Goal: Task Accomplishment & Management: Manage account settings

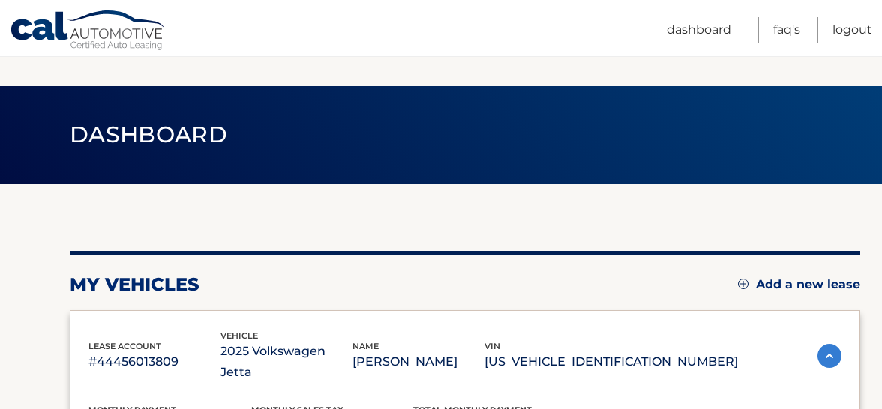
scroll to position [450, 0]
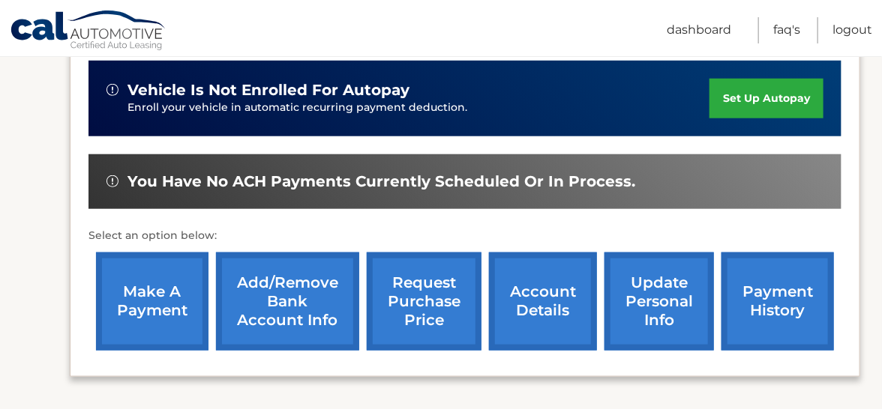
click at [292, 278] on link "Add/Remove bank account info" at bounding box center [287, 302] width 143 height 98
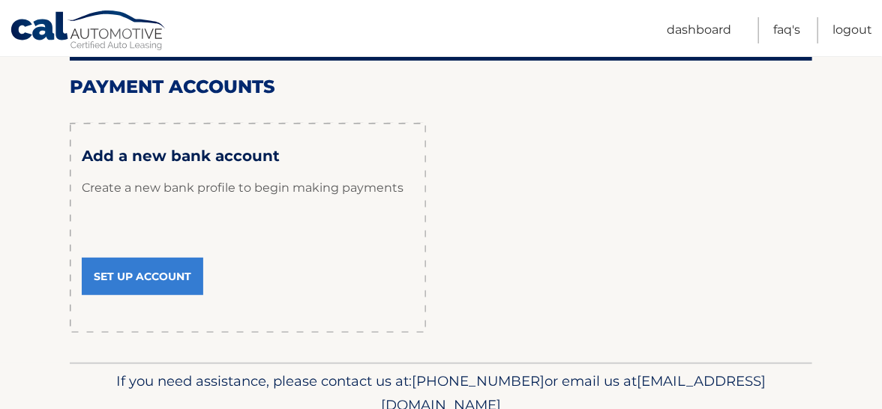
scroll to position [150, 0]
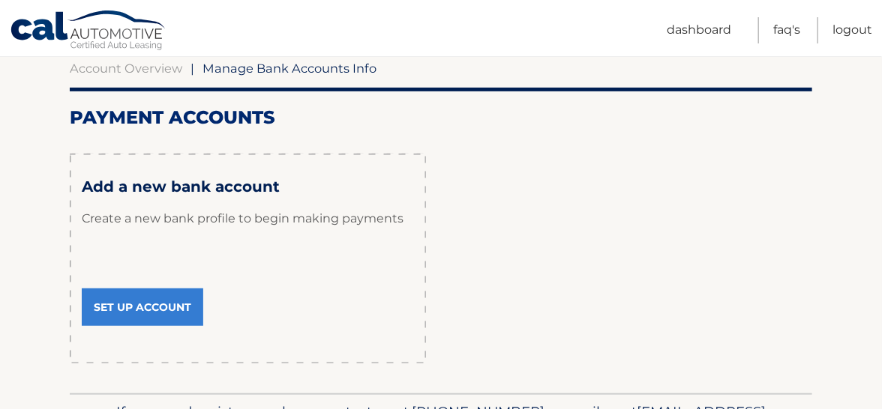
click at [126, 303] on link "Set Up Account" at bounding box center [142, 307] width 121 height 37
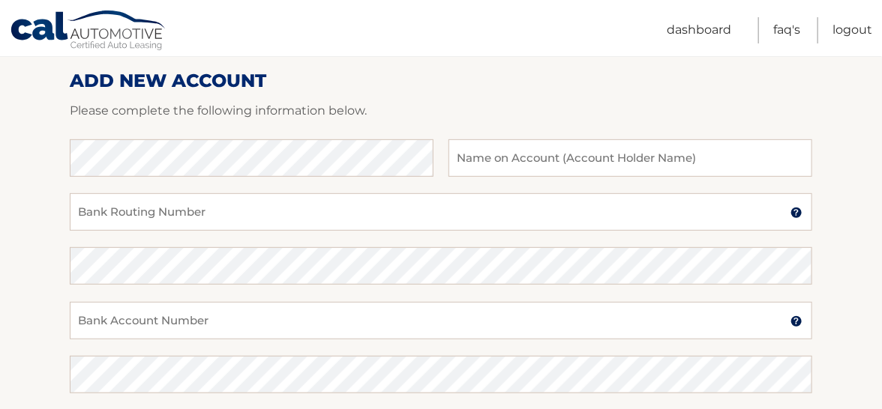
scroll to position [85, 0]
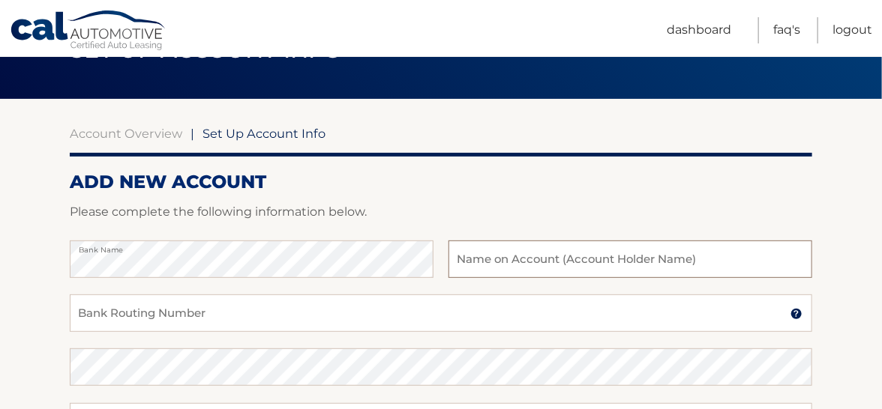
click at [481, 260] on input "text" at bounding box center [630, 259] width 364 height 37
type input "[PERSON_NAME]"
click at [118, 313] on input "Bank Routing Number" at bounding box center [441, 313] width 742 height 37
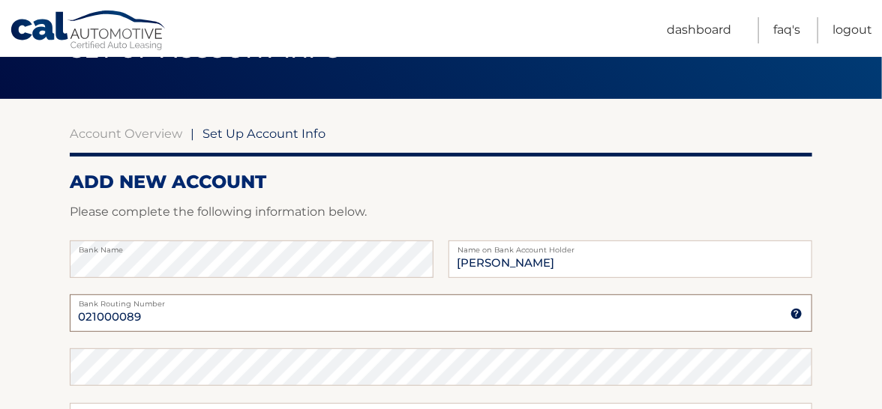
type input "021000089"
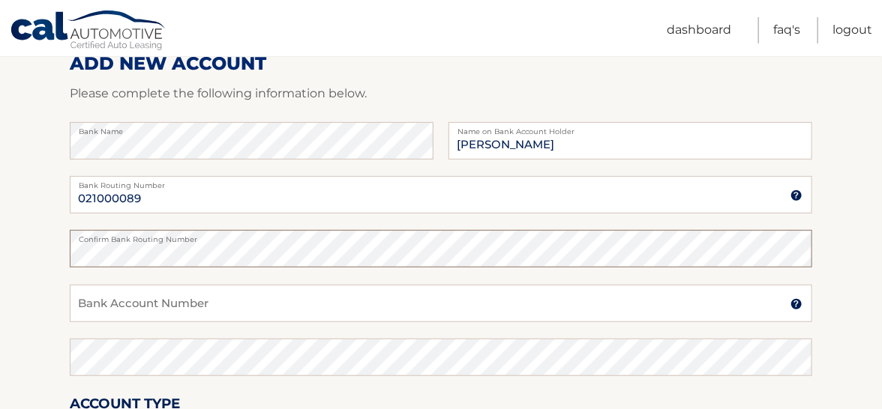
scroll to position [235, 0]
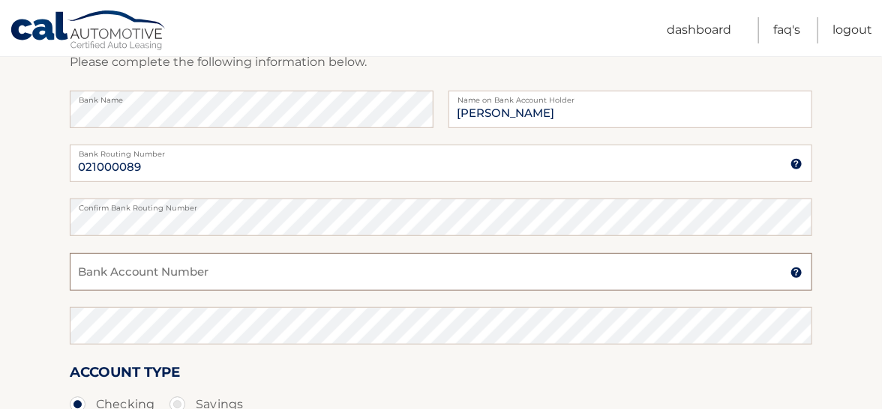
click at [93, 271] on input "Bank Account Number" at bounding box center [441, 271] width 742 height 37
type input "9980070661"
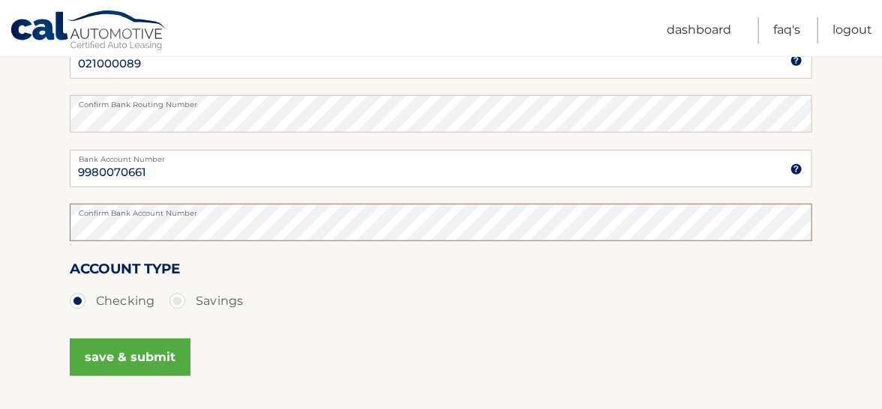
scroll to position [385, 0]
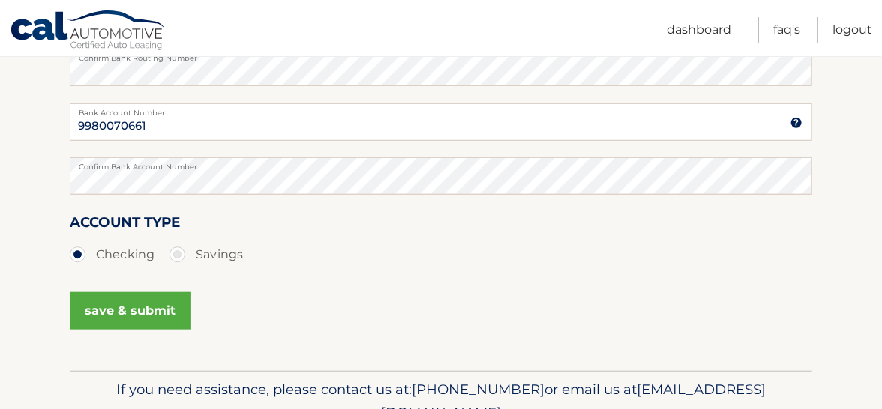
click at [154, 310] on button "save & submit" at bounding box center [130, 310] width 121 height 37
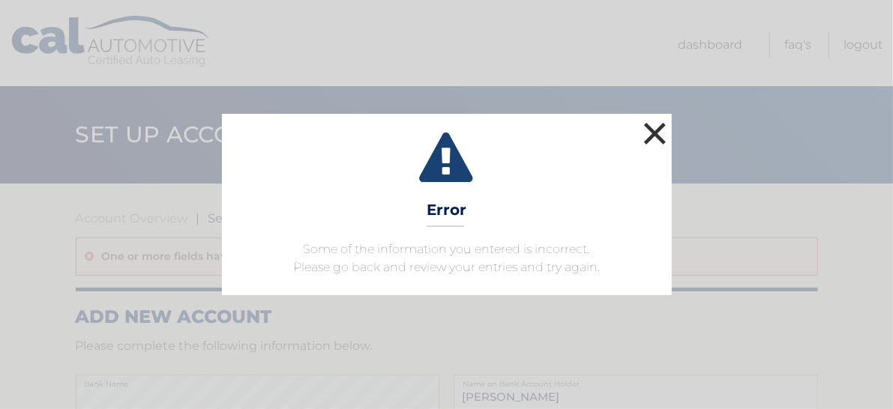
click at [659, 130] on button "×" at bounding box center [655, 133] width 30 height 30
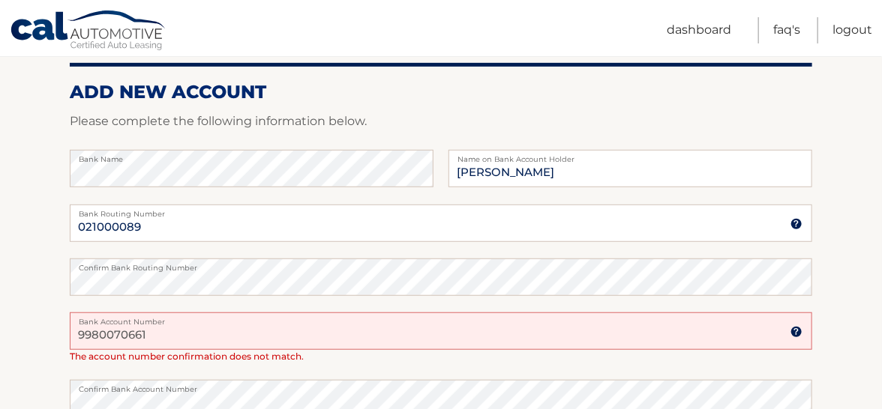
scroll to position [300, 0]
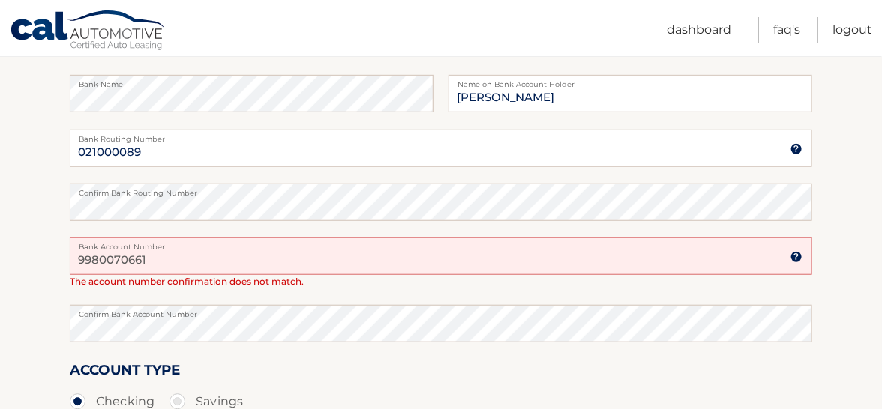
click at [115, 262] on input "9980070661" at bounding box center [441, 256] width 742 height 37
type input "9980070661"
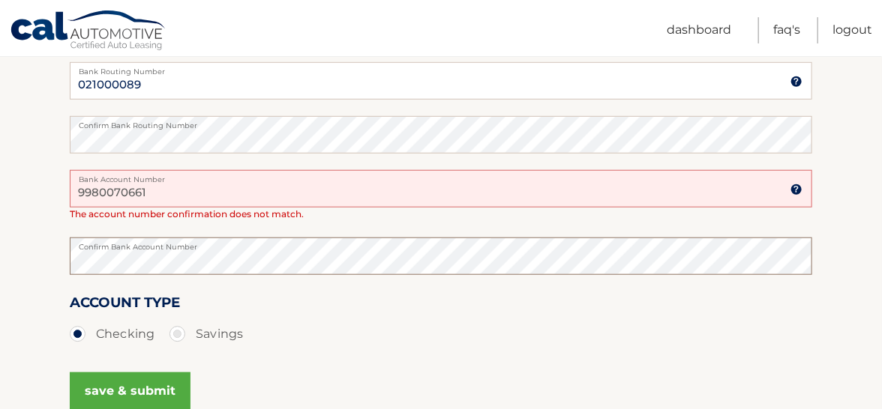
scroll to position [450, 0]
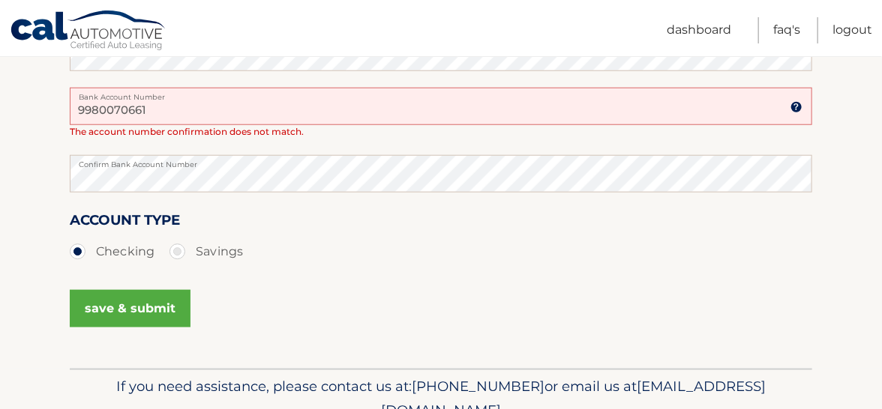
click at [142, 307] on button "save & submit" at bounding box center [130, 308] width 121 height 37
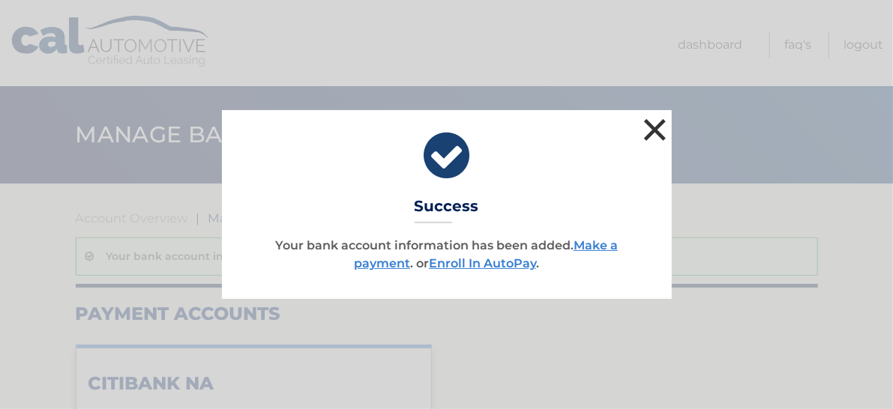
click at [656, 129] on button "×" at bounding box center [655, 130] width 30 height 30
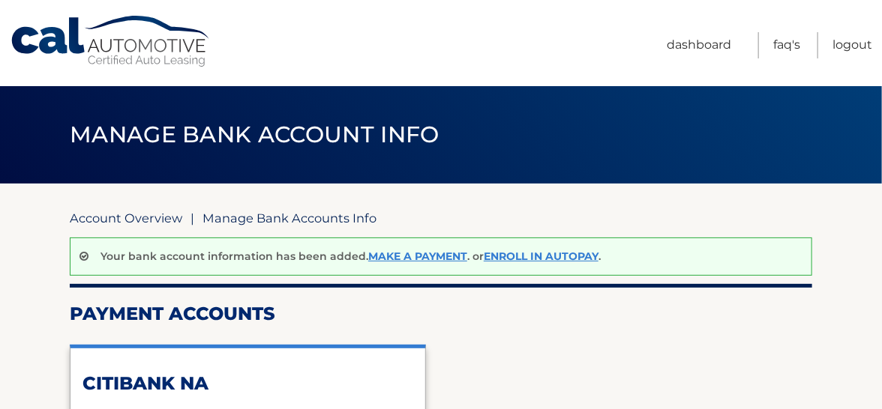
click at [119, 216] on link "Account Overview" at bounding box center [126, 218] width 112 height 15
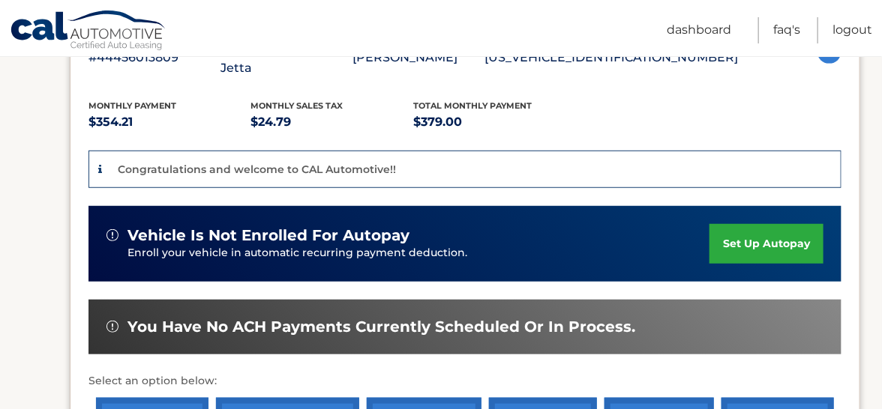
scroll to position [374, 0]
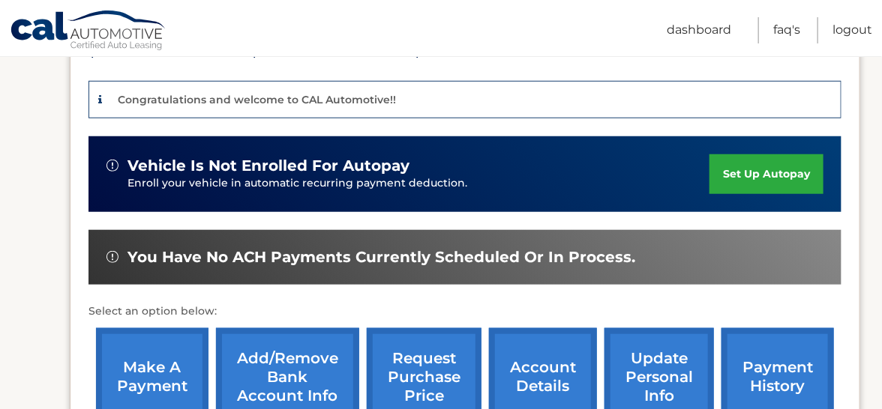
click at [138, 351] on link "make a payment" at bounding box center [152, 377] width 112 height 98
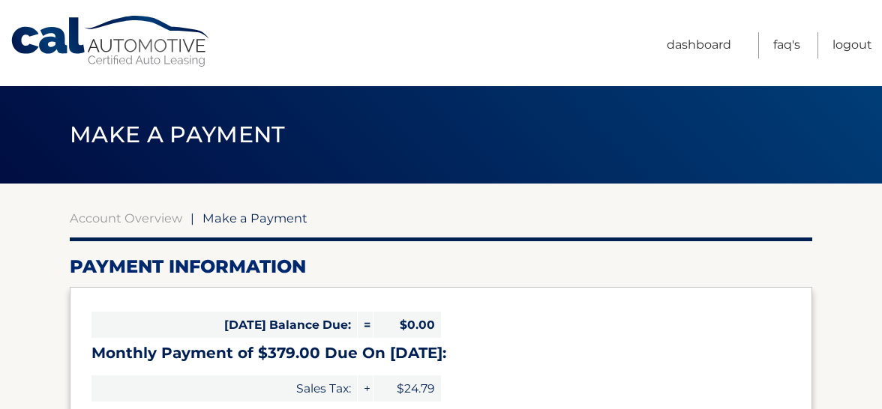
select select "NjdiNGUzMjAtYzYyNy00NmMxLWIxM2YtMjk1NTI2ZWM2MDRj"
